Goal: Navigation & Orientation: Find specific page/section

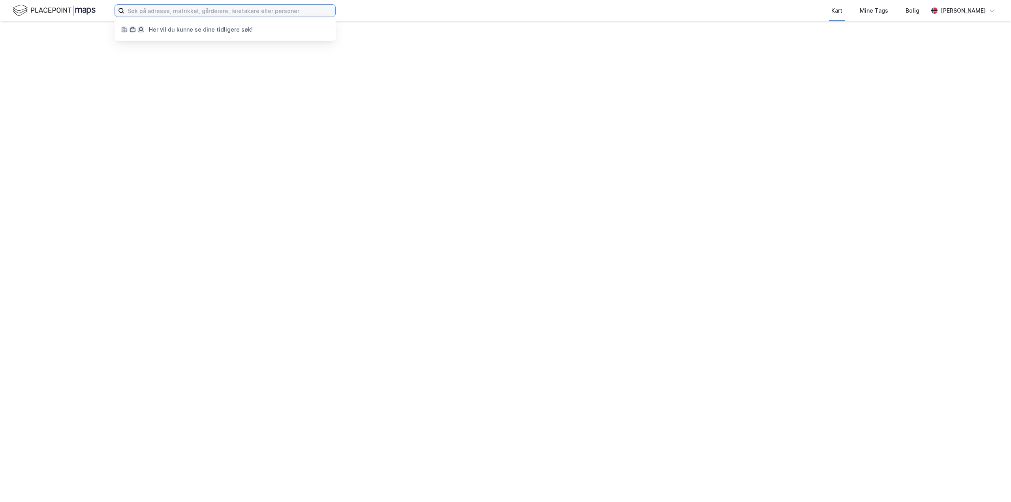
click at [210, 12] on input at bounding box center [229, 11] width 211 height 12
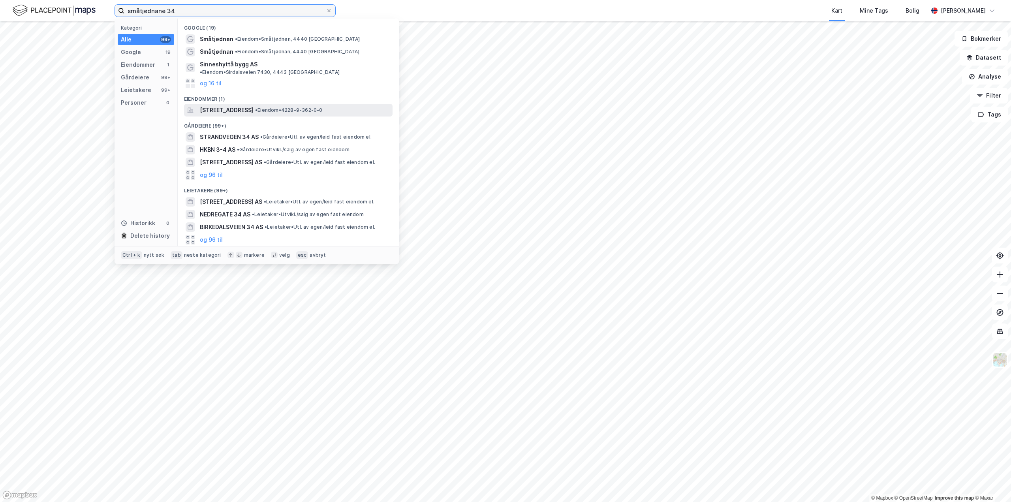
type input "småtjødnane 34"
click at [214, 105] on span "[STREET_ADDRESS]" at bounding box center [227, 109] width 54 height 9
